Goal: Information Seeking & Learning: Learn about a topic

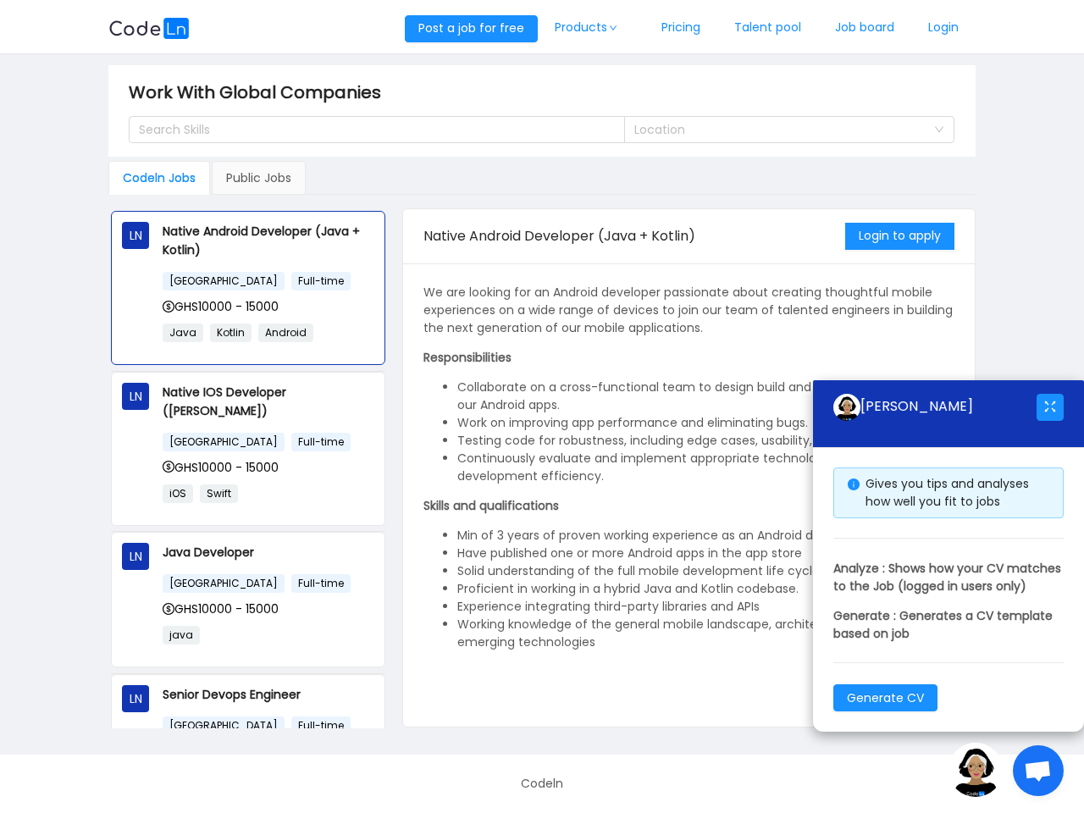
click at [542, 407] on li "Collaborate on a cross-functional team to design build and ship new features fo…" at bounding box center [705, 397] width 497 height 36
click at [468, 29] on button "Post a job for free" at bounding box center [471, 28] width 133 height 27
click at [587, 28] on link "Products" at bounding box center [591, 28] width 107 height 56
click at [377, 130] on div "Search Skills" at bounding box center [369, 129] width 461 height 17
click at [370, 130] on div "Search Skills" at bounding box center [369, 129] width 461 height 17
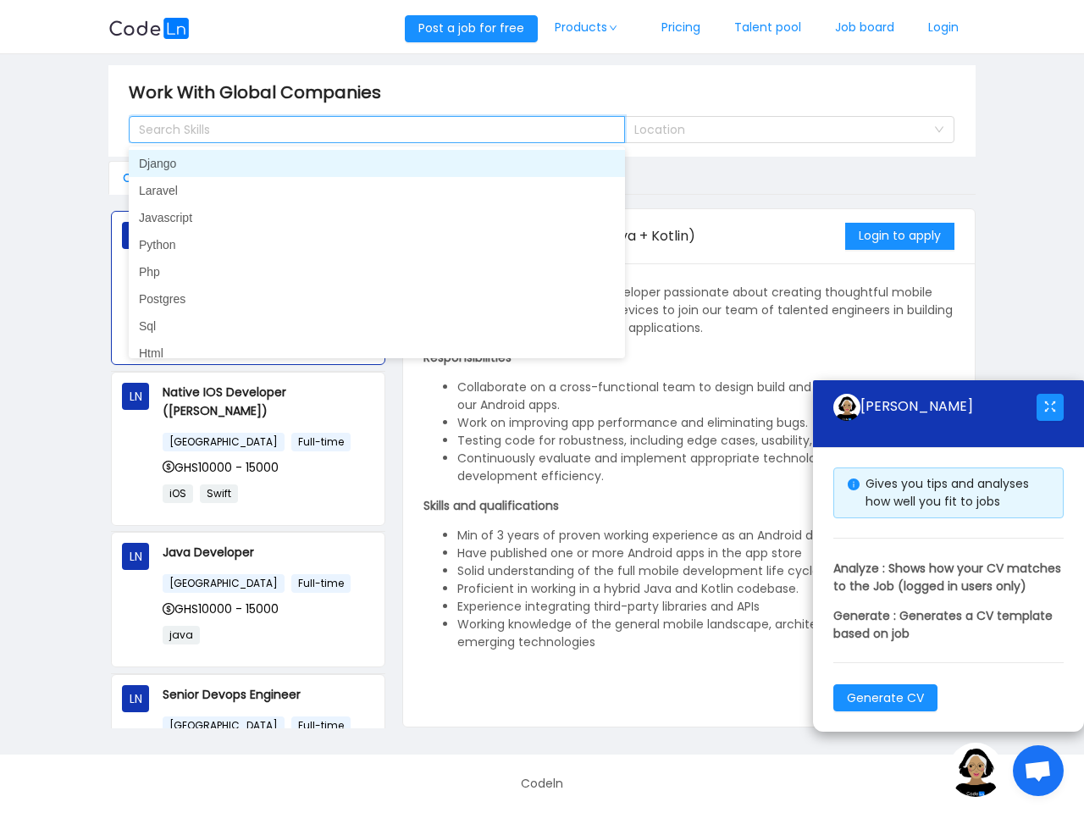
click at [369, 130] on div "Search Skills" at bounding box center [369, 129] width 461 height 17
click at [138, 130] on input at bounding box center [138, 129] width 9 height 20
click at [789, 130] on div "Location" at bounding box center [779, 129] width 291 height 17
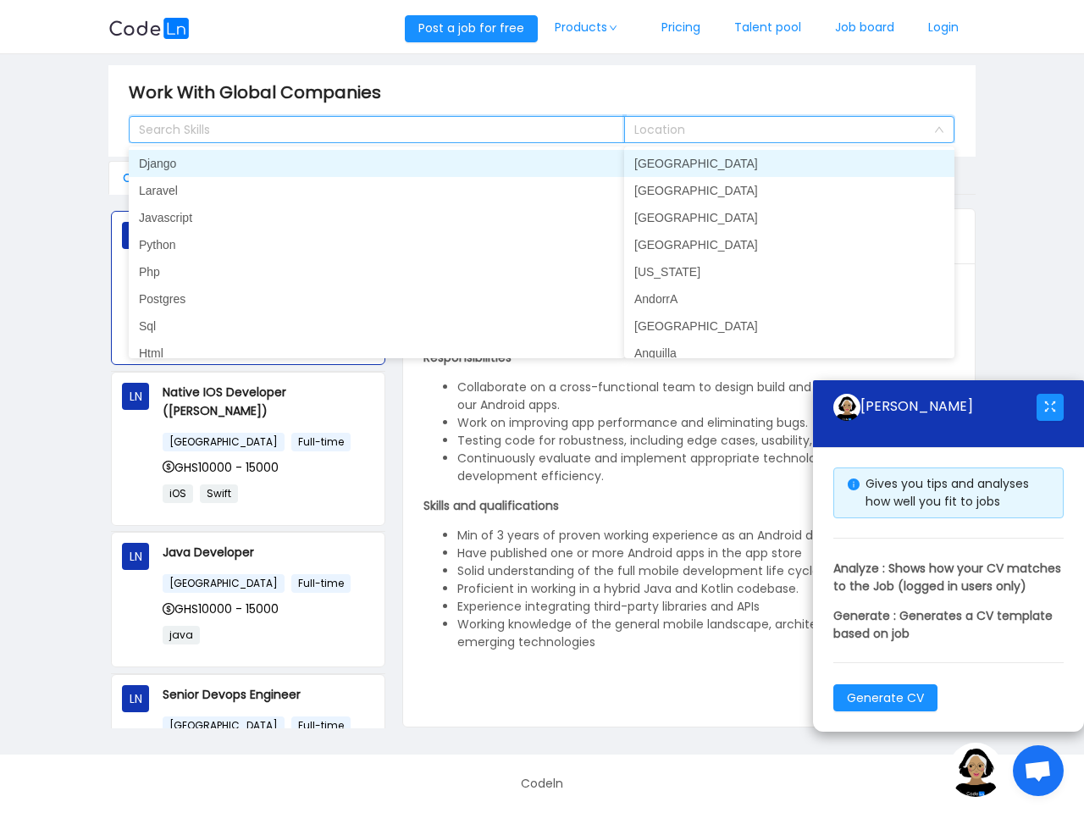
click at [783, 130] on input at bounding box center [783, 129] width 299 height 25
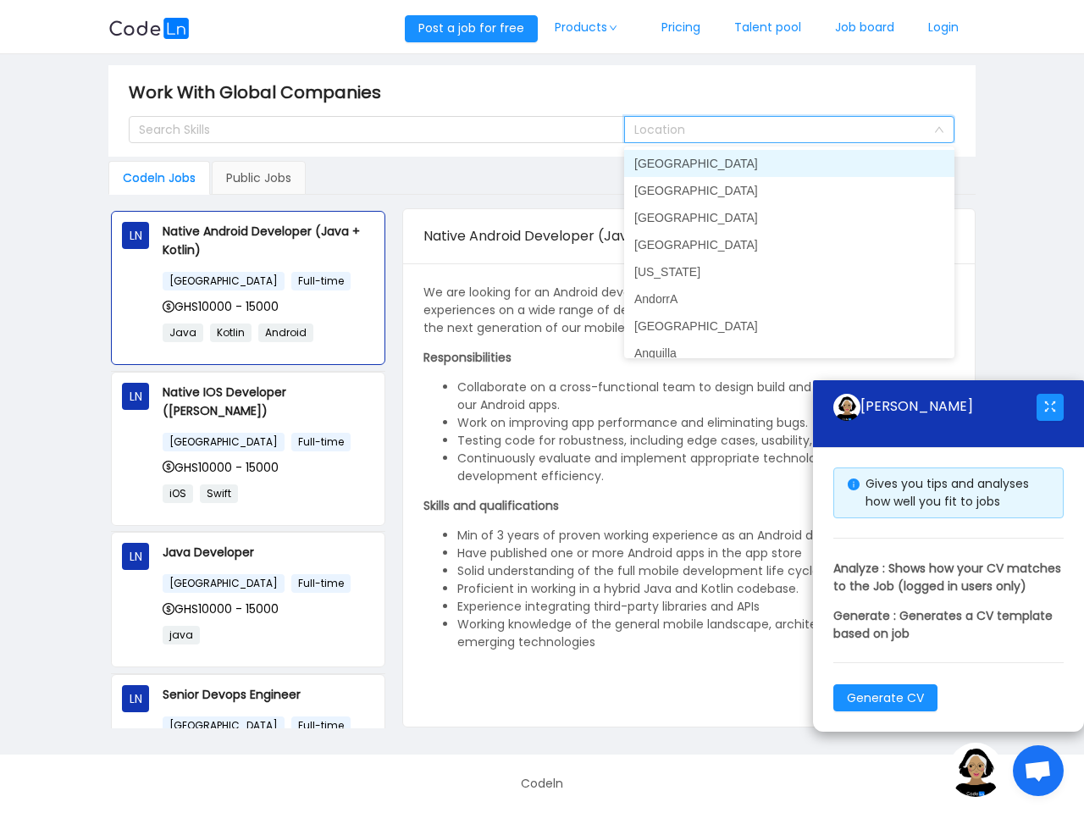
click at [780, 130] on input at bounding box center [783, 129] width 299 height 25
